Goal: Task Accomplishment & Management: Complete application form

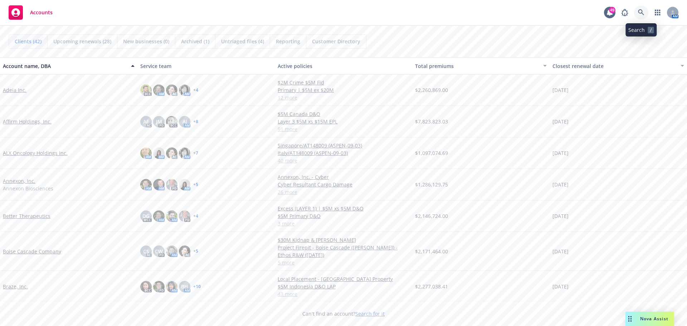
click at [639, 10] on icon at bounding box center [641, 12] width 6 height 6
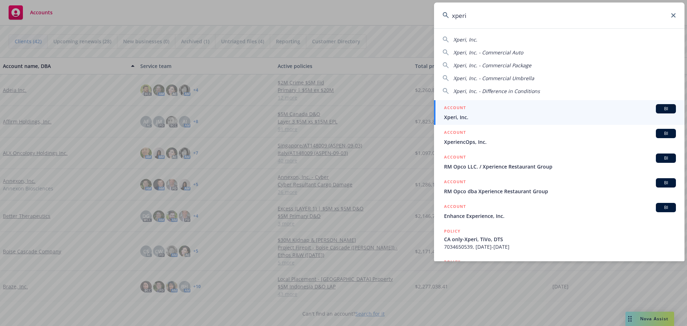
type input "xperi"
click at [465, 113] on span "Xperi, Inc." at bounding box center [560, 117] width 232 height 8
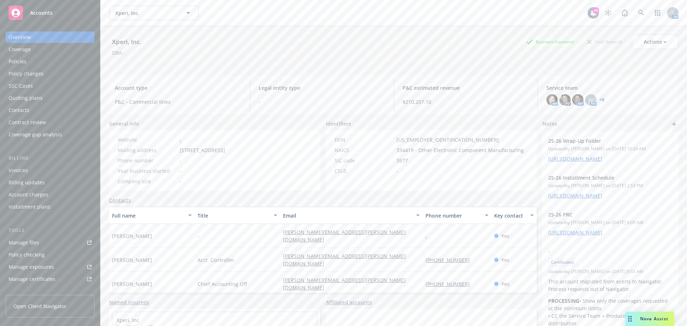
click at [32, 95] on div "Quoting plans" at bounding box center [26, 97] width 34 height 11
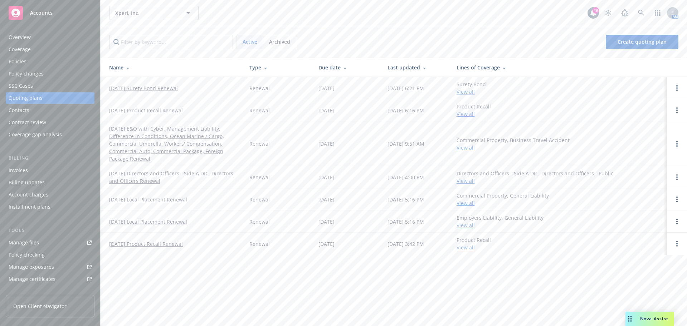
click at [203, 175] on link "[DATE] Directors and Officers - Side A DIC, Directors and Officers Renewal" at bounding box center [173, 177] width 129 height 15
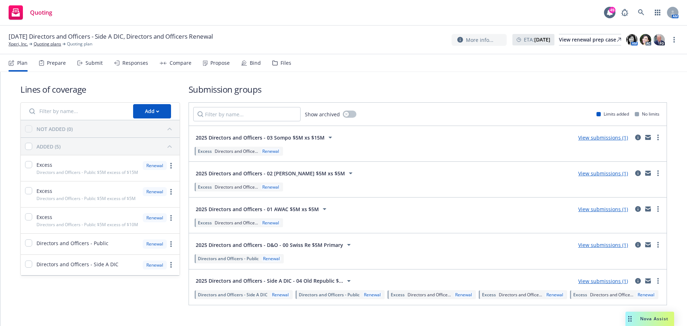
click at [234, 257] on span "Directors and Officers - Public" at bounding box center [228, 259] width 61 height 6
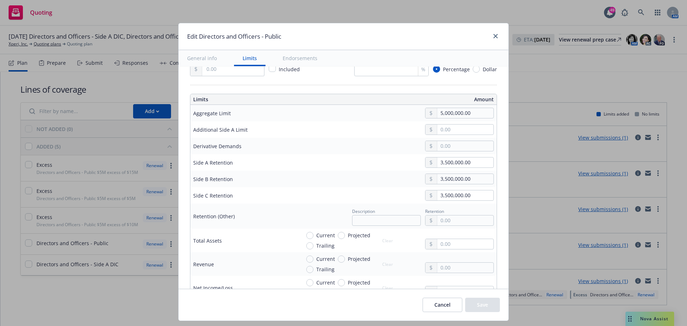
scroll to position [251, 0]
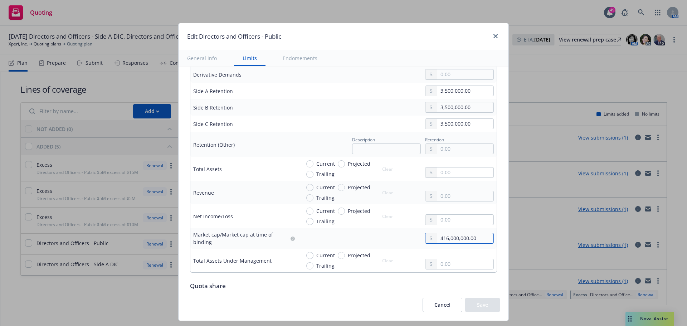
drag, startPoint x: 478, startPoint y: 237, endPoint x: 413, endPoint y: 235, distance: 65.5
click at [413, 235] on div "416,000,000.00" at bounding box center [397, 238] width 193 height 11
type input "279,874,000.00"
click at [485, 305] on button "Save" at bounding box center [482, 305] width 35 height 14
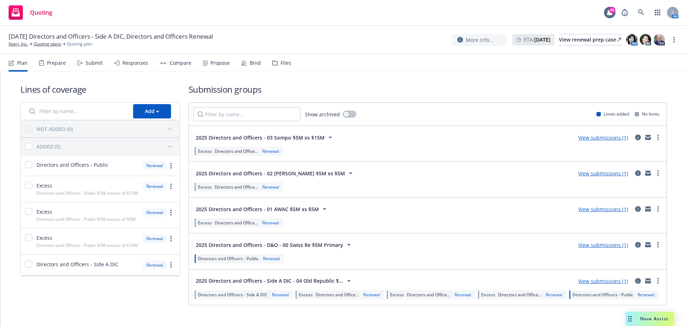
click at [55, 61] on div "Prepare" at bounding box center [56, 63] width 19 height 6
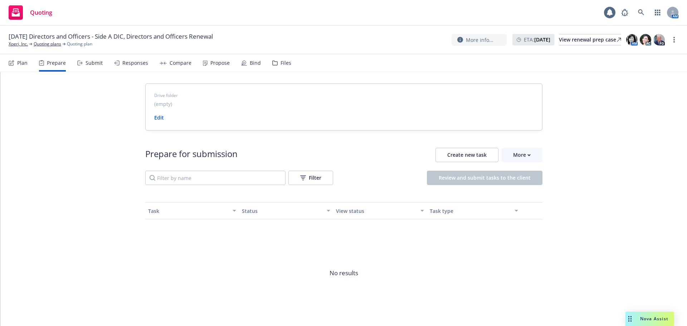
click at [84, 62] on div "Submit" at bounding box center [89, 62] width 25 height 17
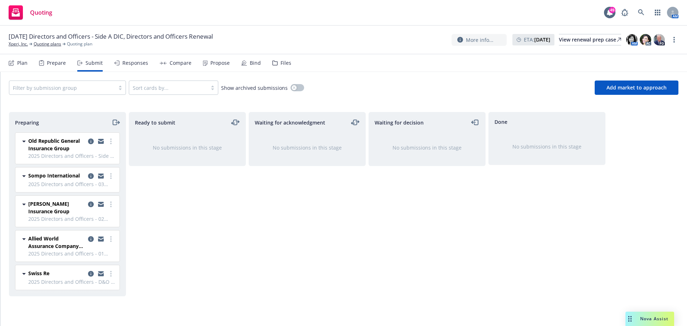
click at [49, 64] on div "Prepare" at bounding box center [56, 63] width 19 height 6
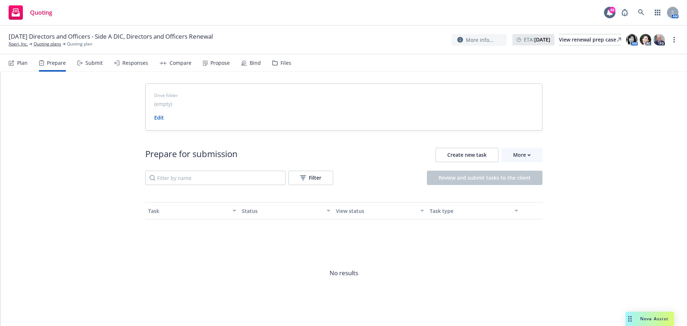
click at [16, 63] on div "Plan" at bounding box center [18, 62] width 19 height 17
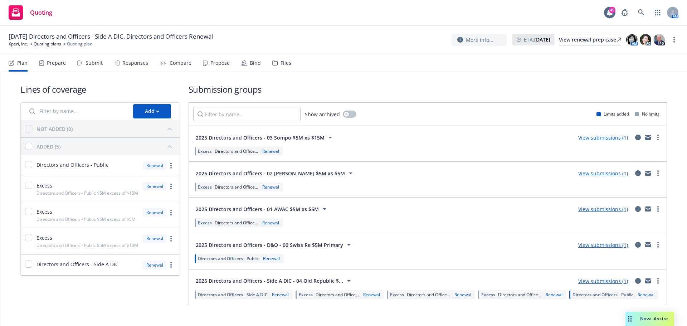
scroll to position [23, 0]
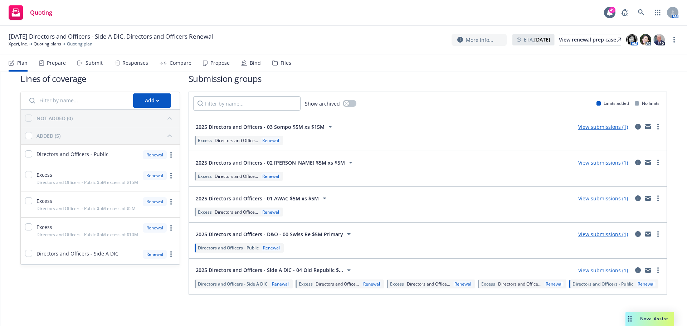
click at [54, 61] on div "Prepare" at bounding box center [56, 63] width 19 height 6
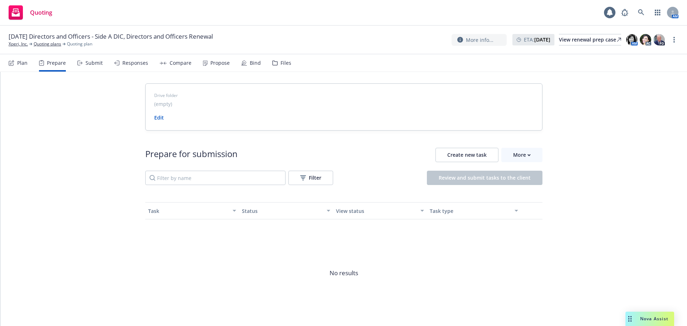
click at [94, 67] on div "Submit" at bounding box center [89, 62] width 25 height 17
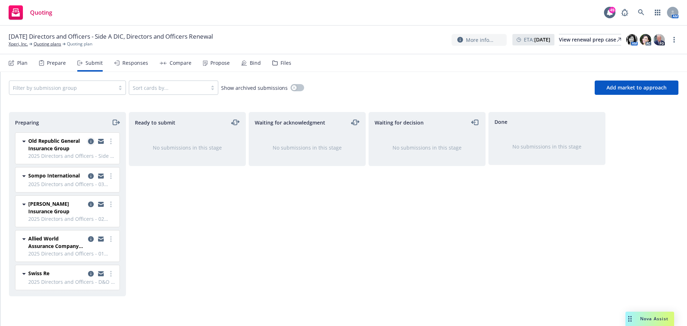
click at [90, 141] on icon "copy logging email" at bounding box center [91, 142] width 6 height 6
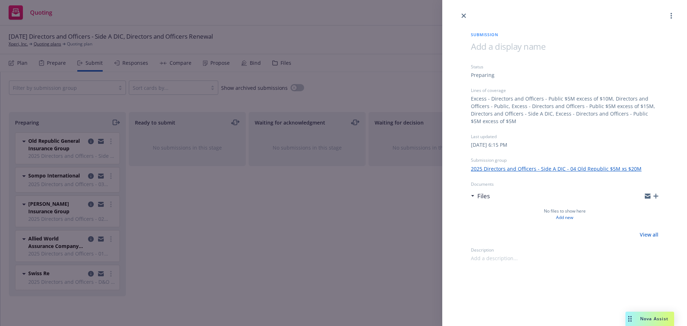
click at [274, 224] on div "Submission Status Preparing Lines of coverage Excess - Directors and Officers -…" at bounding box center [343, 163] width 687 height 326
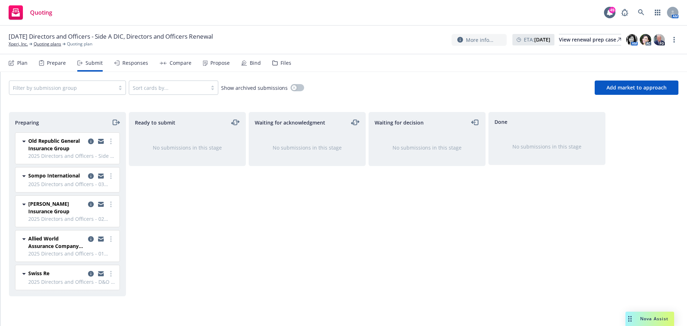
click at [60, 140] on span "Old Republic General Insurance Group" at bounding box center [56, 144] width 57 height 15
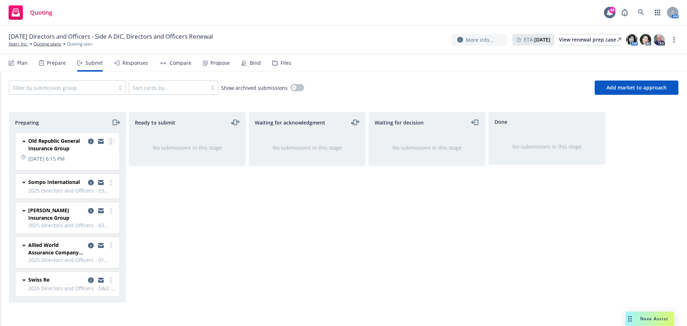
click at [111, 138] on link "more" at bounding box center [111, 141] width 9 height 9
click at [388, 268] on div "Waiting for decision No submissions in this stage" at bounding box center [427, 211] width 117 height 199
